Goal: Transaction & Acquisition: Purchase product/service

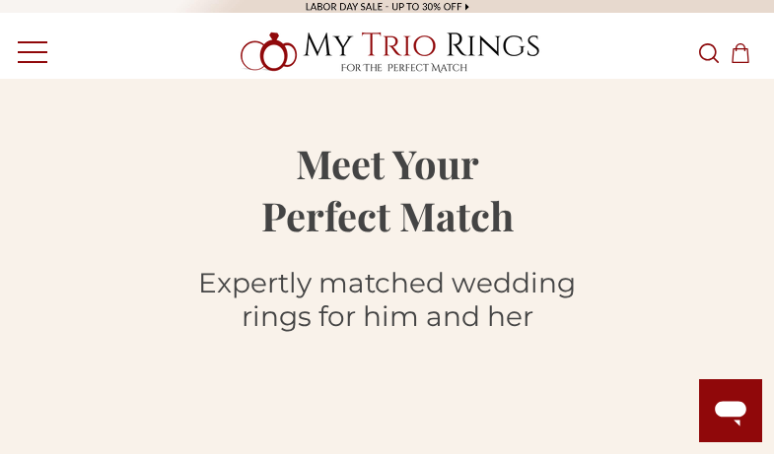
click at [709, 51] on icon "Search Search" at bounding box center [709, 53] width 20 height 20
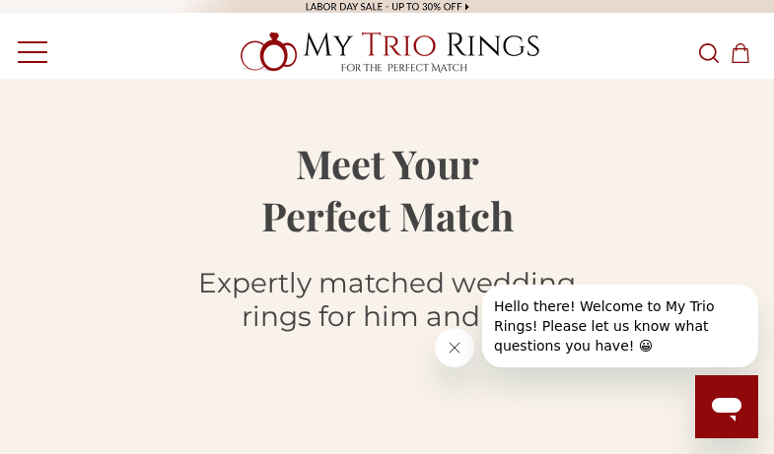
click at [709, 51] on icon "Search Search" at bounding box center [709, 53] width 20 height 20
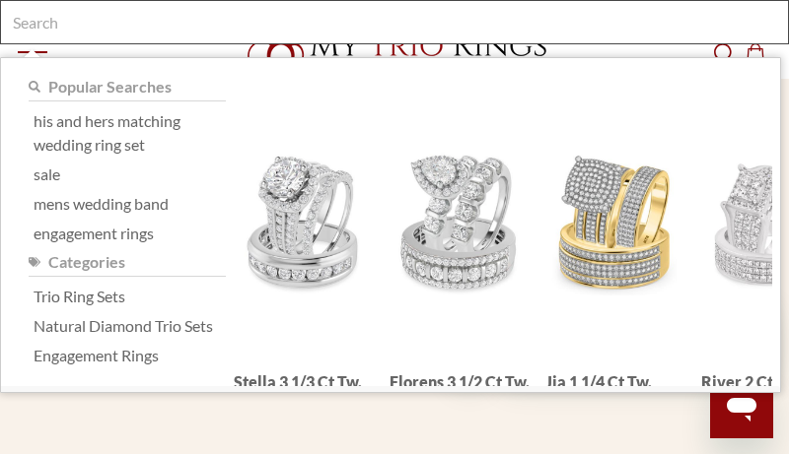
type input "h"
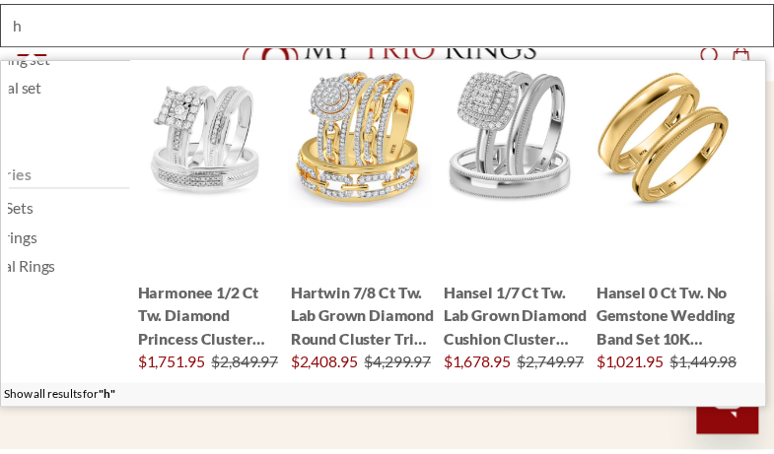
scroll to position [15, 0]
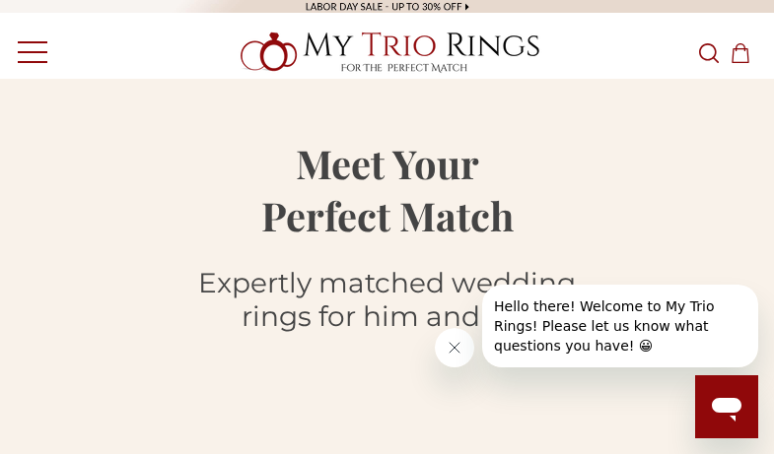
click at [709, 51] on icon "Search Search" at bounding box center [709, 53] width 20 height 20
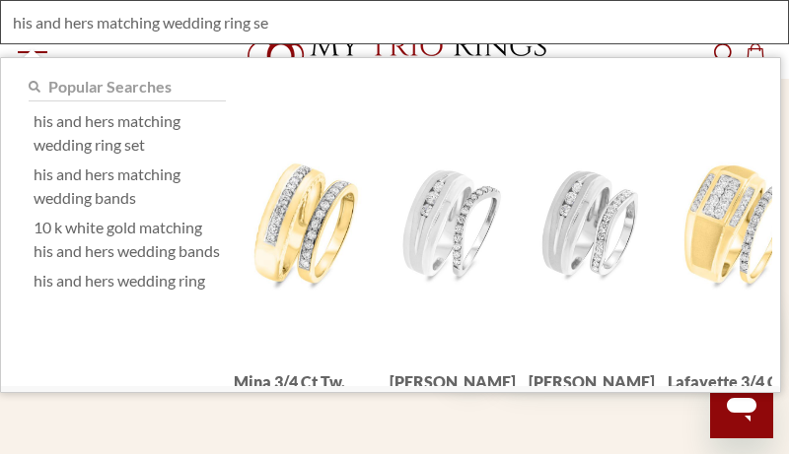
type input "his and hers matching wedding ring set"
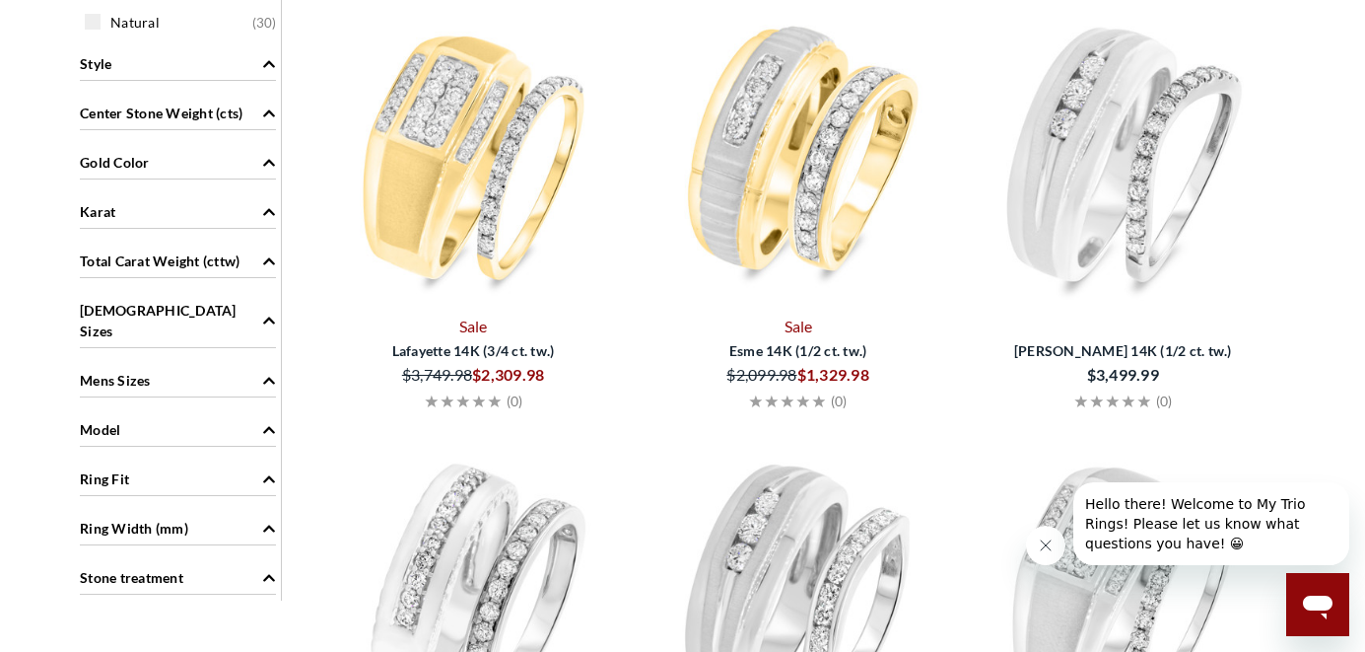
scroll to position [364, 0]
